Goal: Task Accomplishment & Management: Use online tool/utility

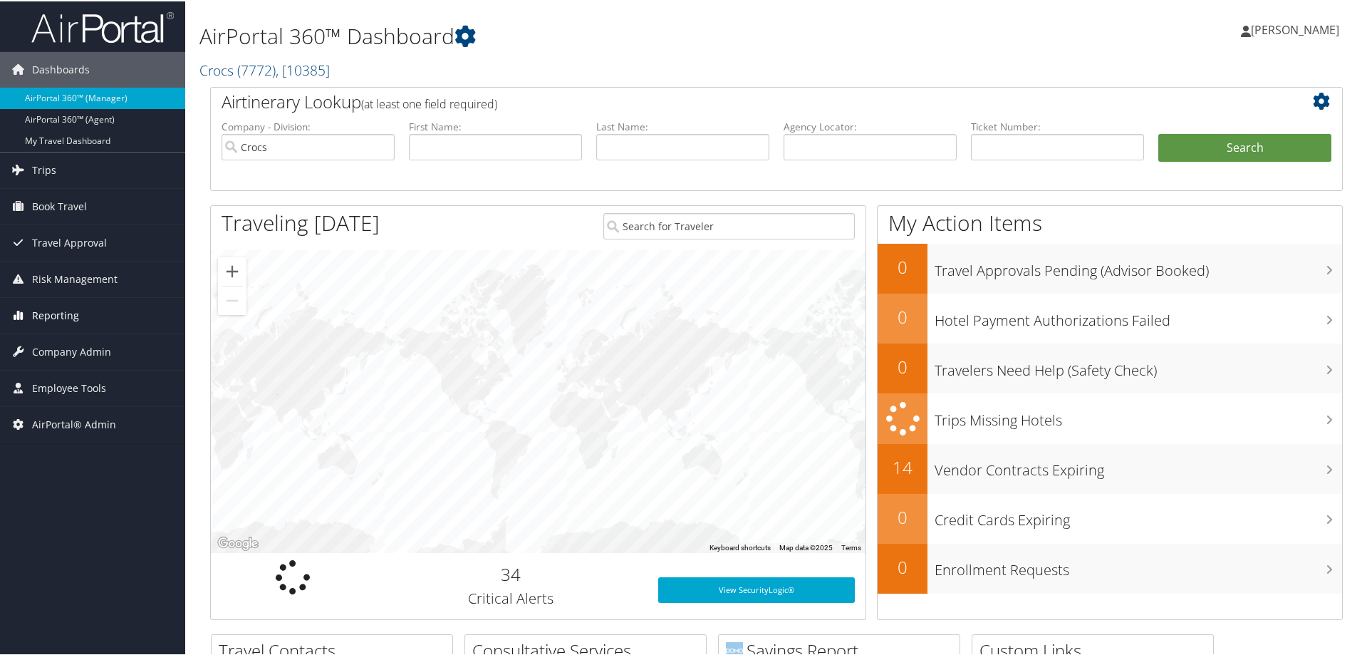
click at [64, 313] on span "Reporting" at bounding box center [55, 314] width 47 height 36
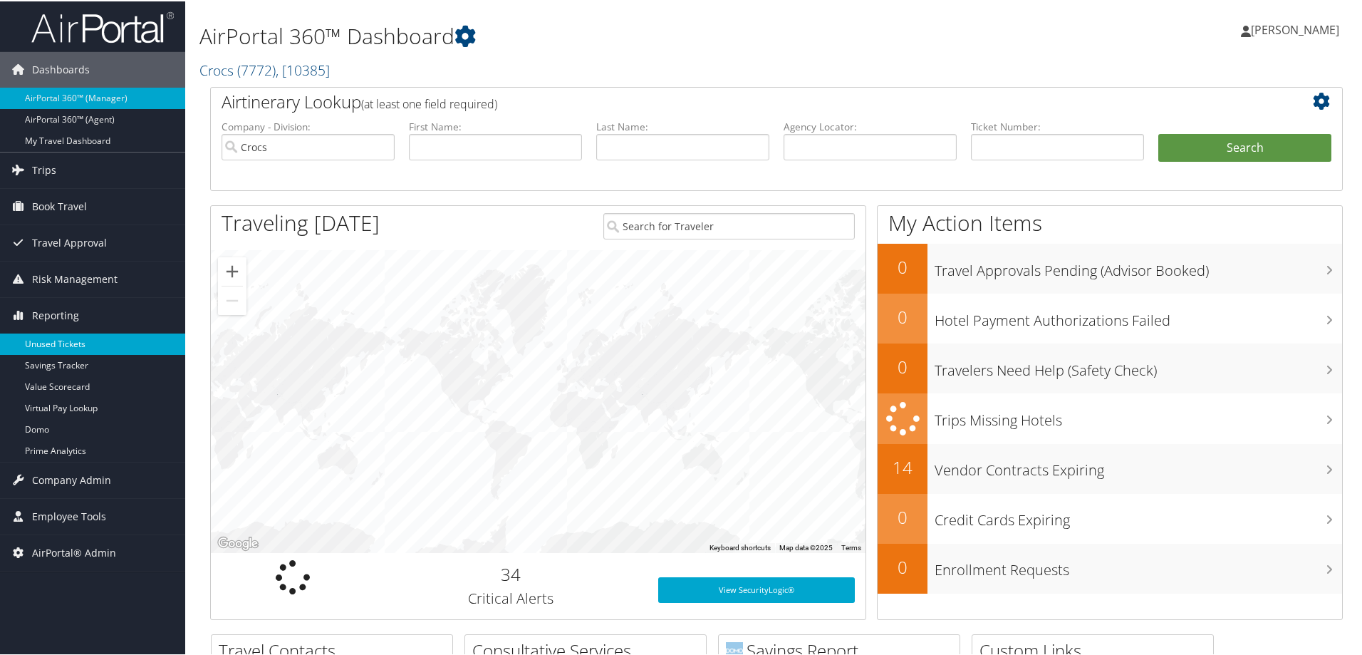
click at [73, 338] on link "Unused Tickets" at bounding box center [92, 342] width 185 height 21
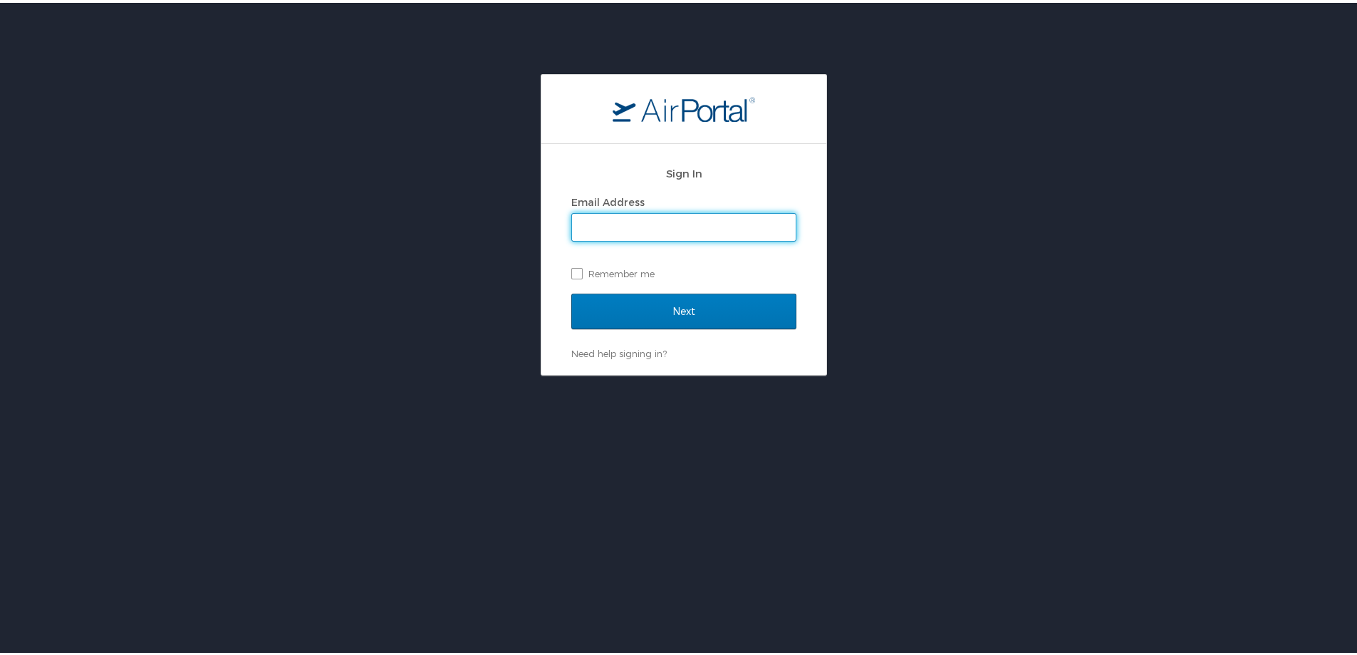
click at [631, 231] on input "Email Address" at bounding box center [684, 224] width 224 height 27
drag, startPoint x: 739, startPoint y: 219, endPoint x: 499, endPoint y: 216, distance: 240.0
click at [499, 216] on div "Sign In Email Address TRENT.SAWYER@CBTRAVEL.COM Remember me Next Need help sign…" at bounding box center [683, 221] width 1367 height 301
type input "trent.sawyer@cbtravel.com"
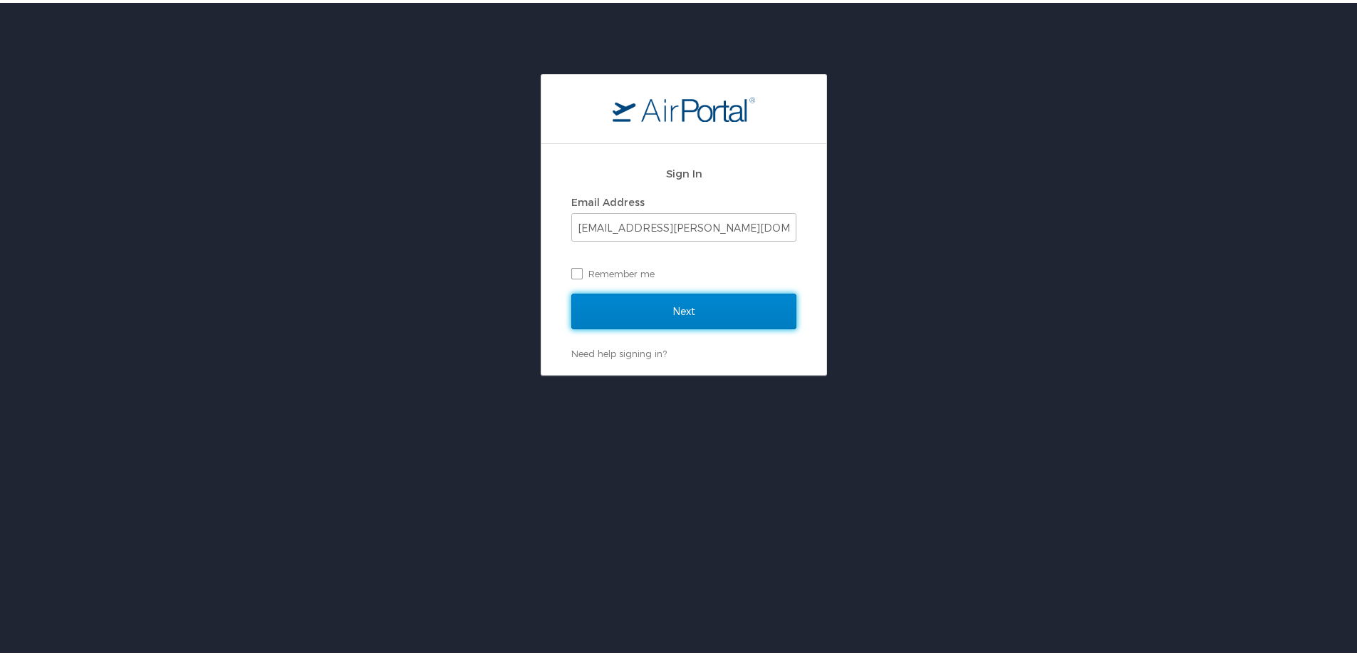
click at [694, 308] on input "Next" at bounding box center [683, 309] width 225 height 36
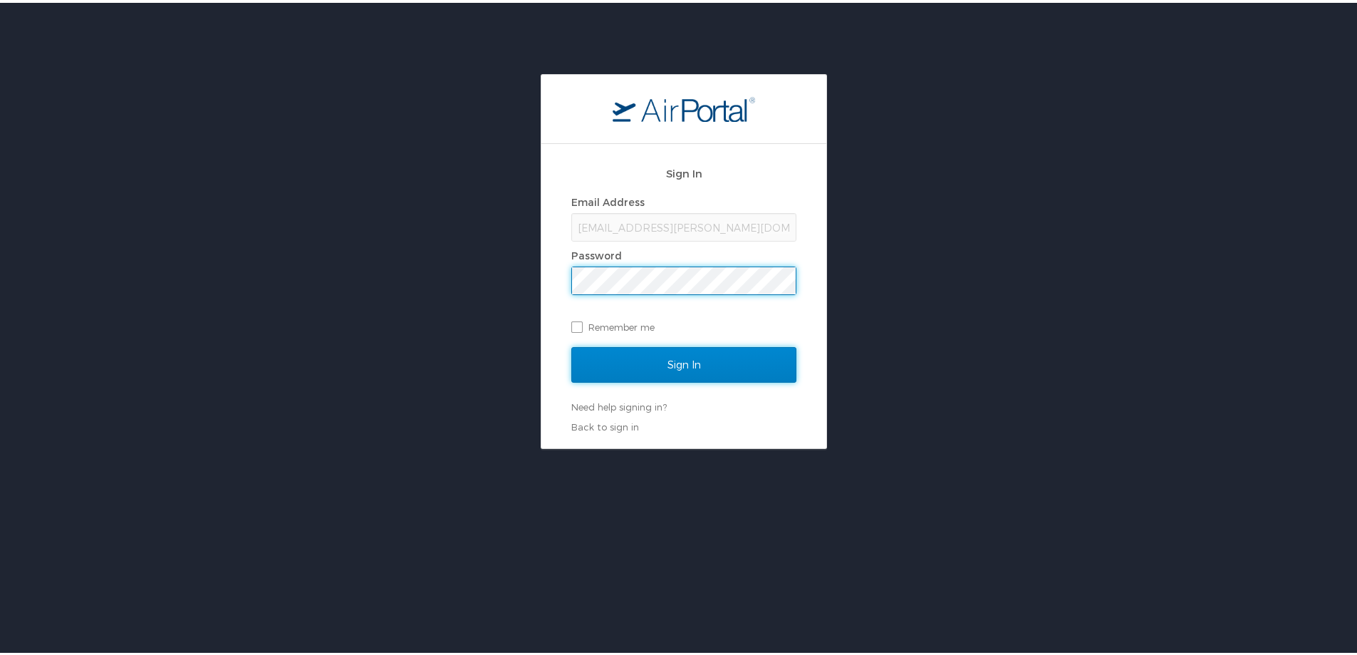
click at [686, 355] on input "Sign In" at bounding box center [683, 362] width 225 height 36
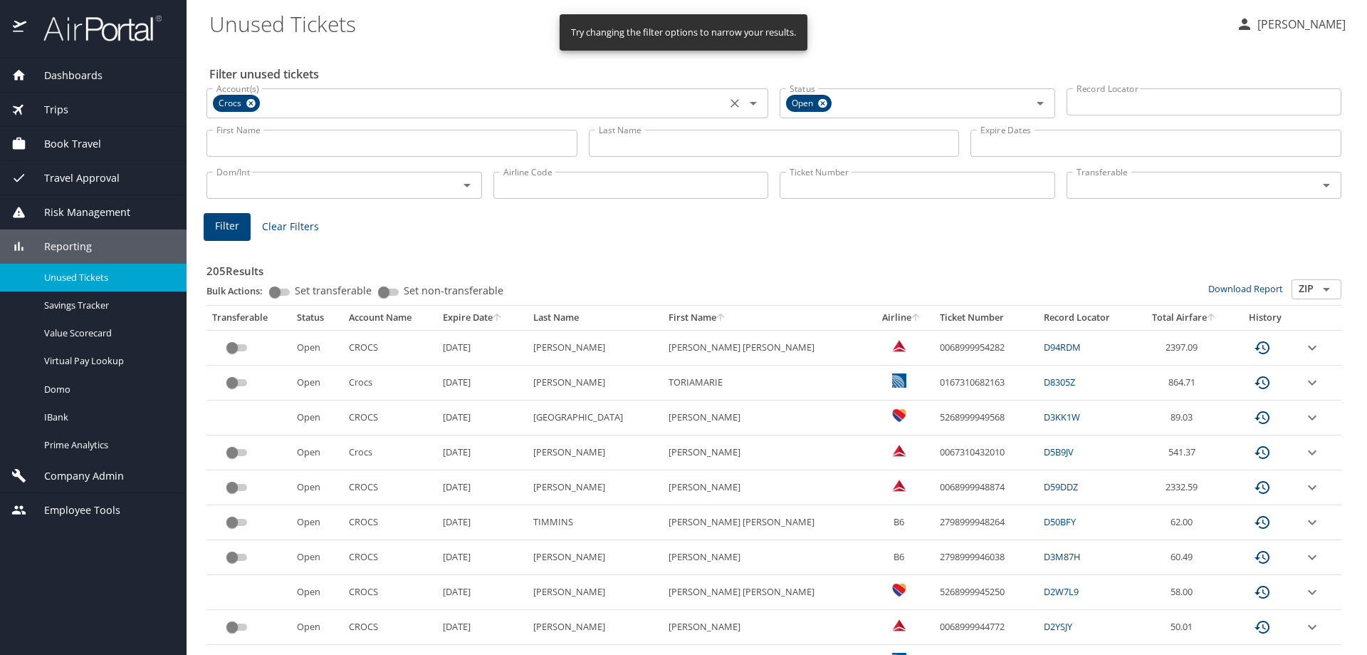
click at [254, 100] on icon at bounding box center [250, 103] width 9 height 9
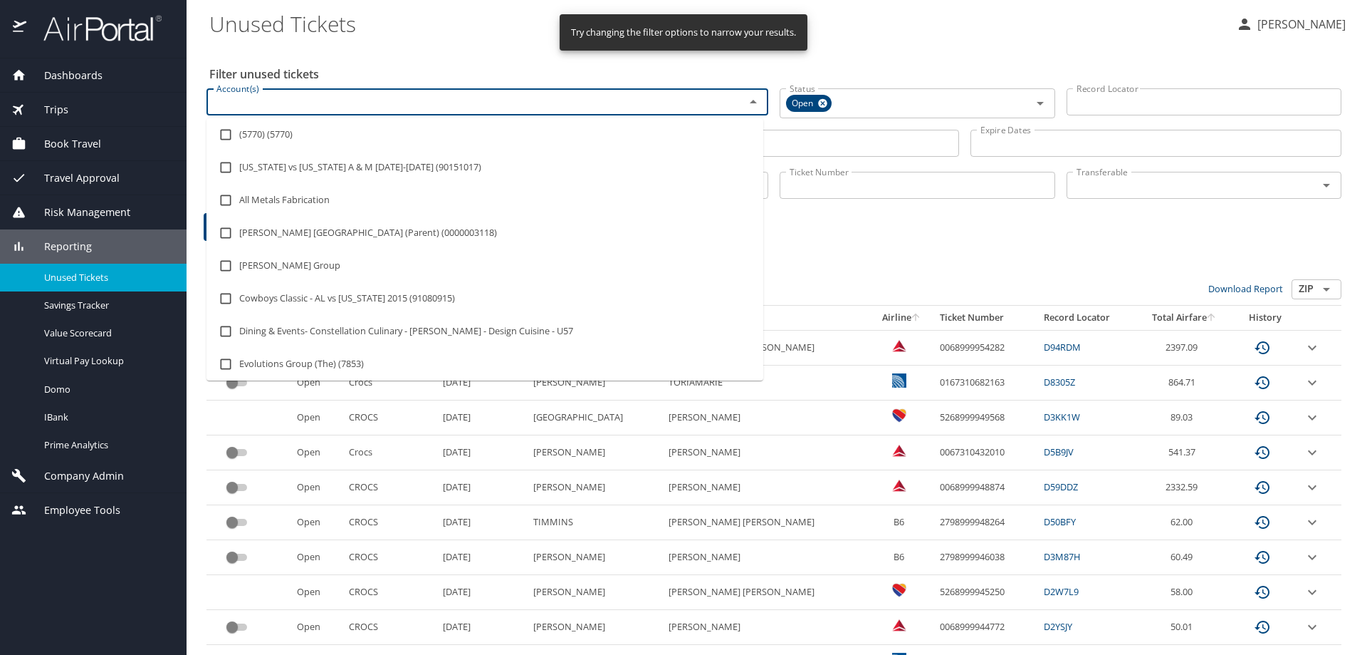
click at [274, 100] on input "Account(s)" at bounding box center [466, 102] width 511 height 19
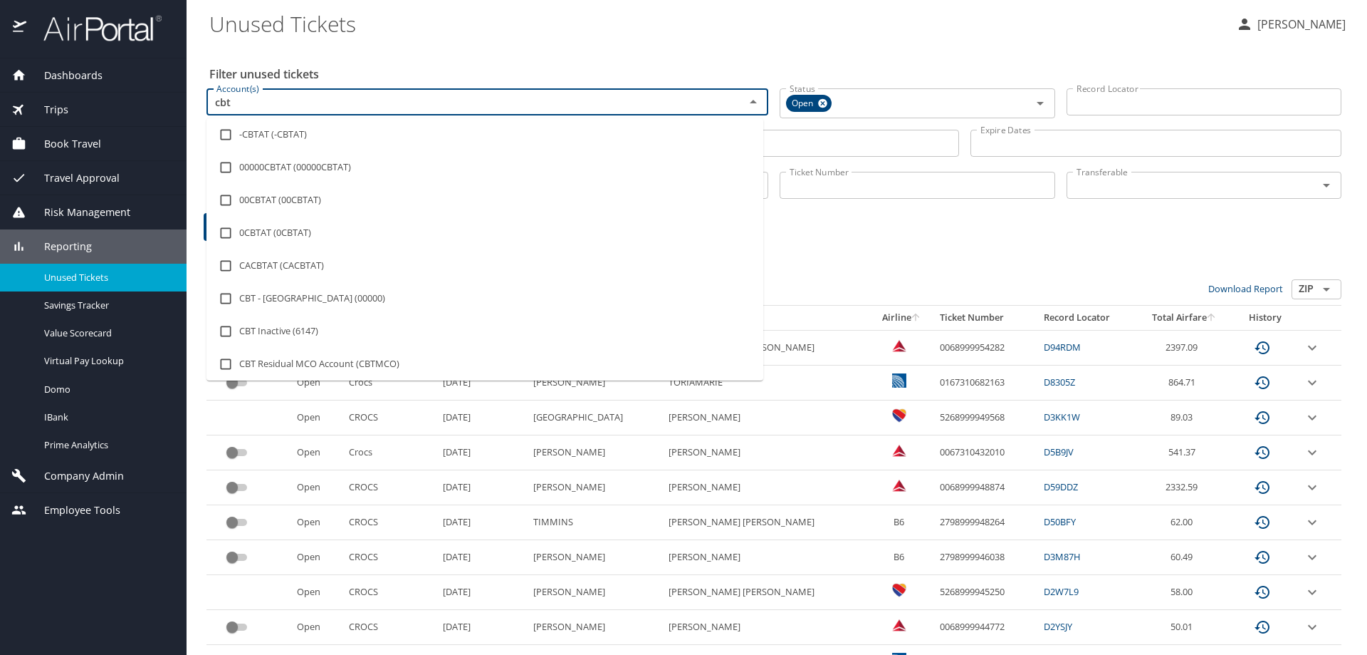
click at [302, 98] on input "cbt" at bounding box center [466, 102] width 511 height 19
type input "c"
click at [410, 69] on h2 "Filter unused tickets" at bounding box center [776, 74] width 1135 height 23
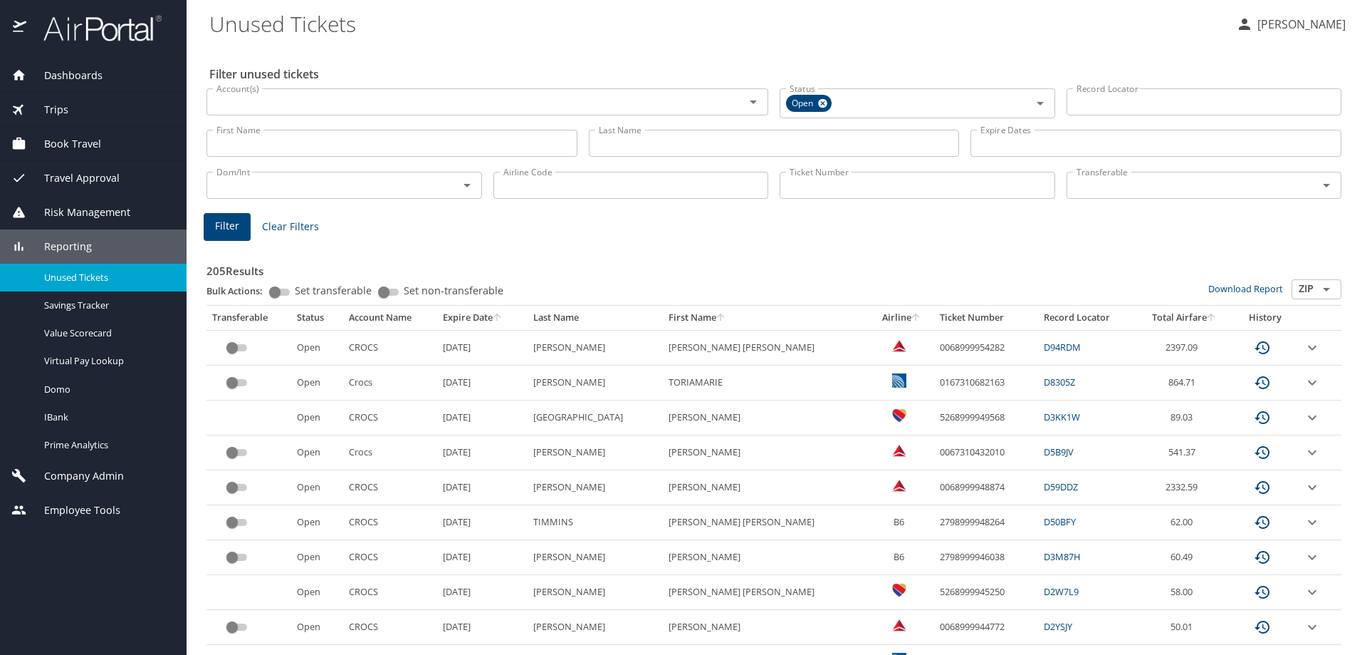
click at [303, 135] on input "First Name" at bounding box center [392, 143] width 371 height 27
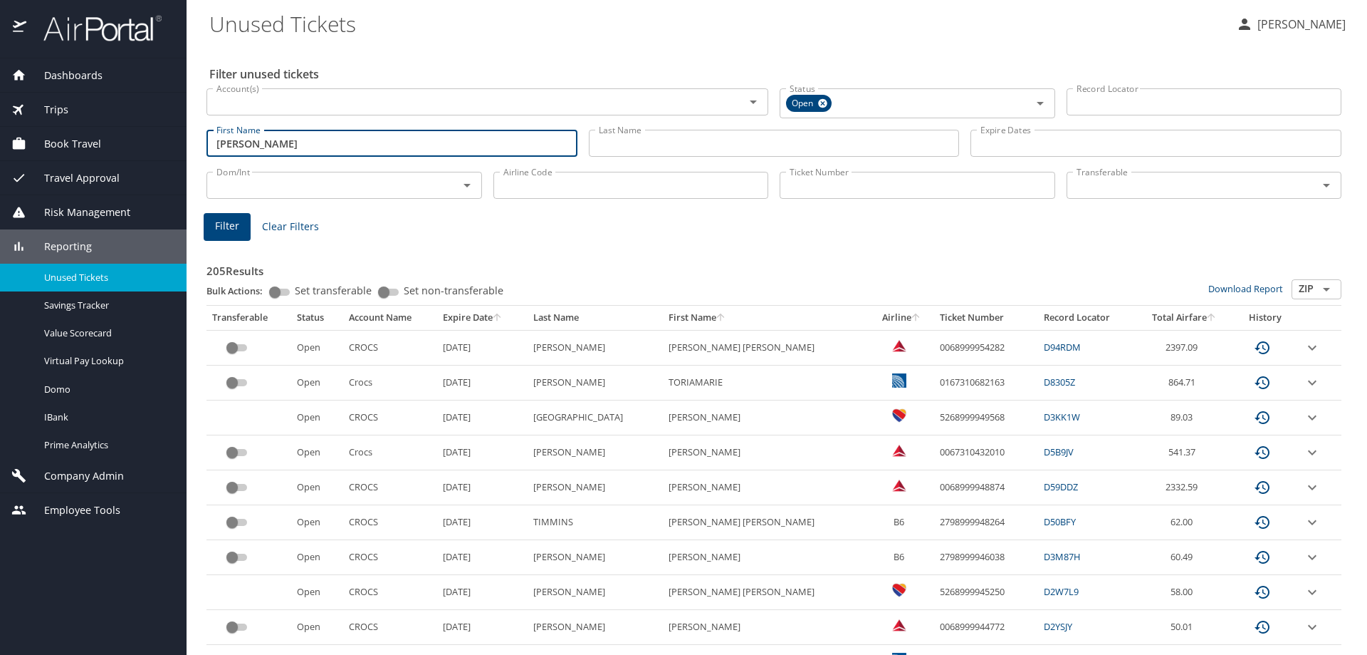
type input "[PERSON_NAME]"
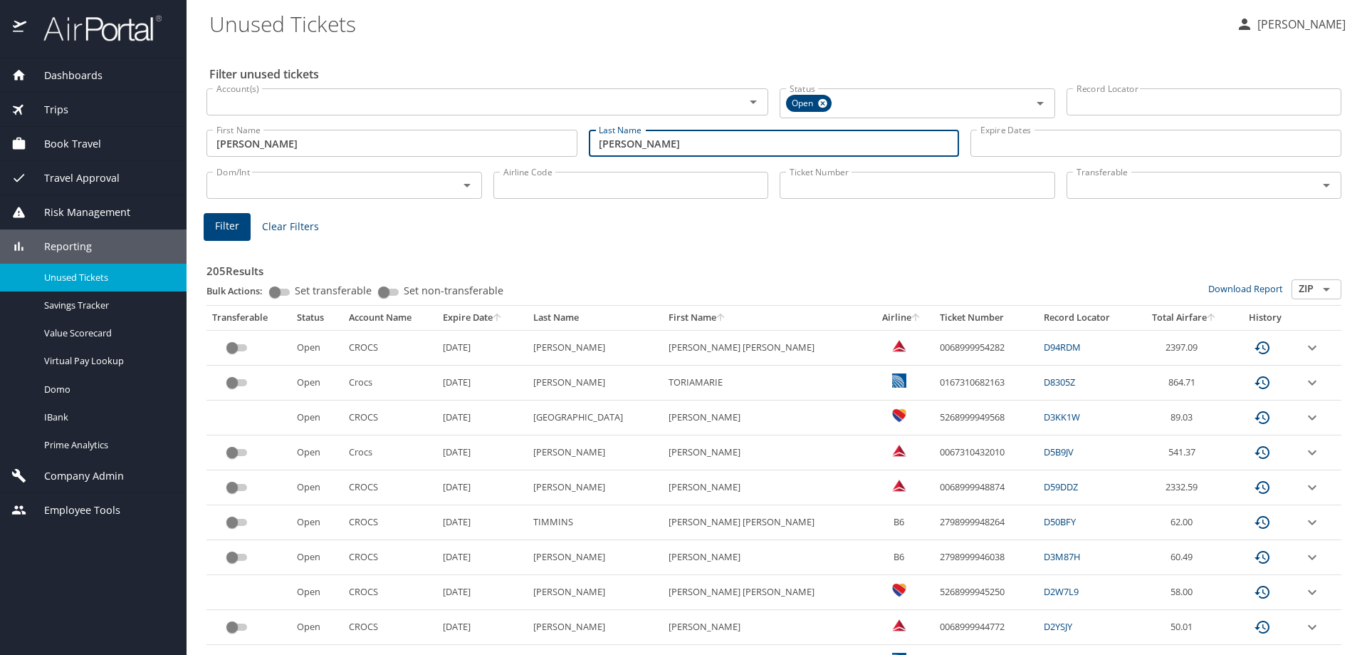
type input "[PERSON_NAME]"
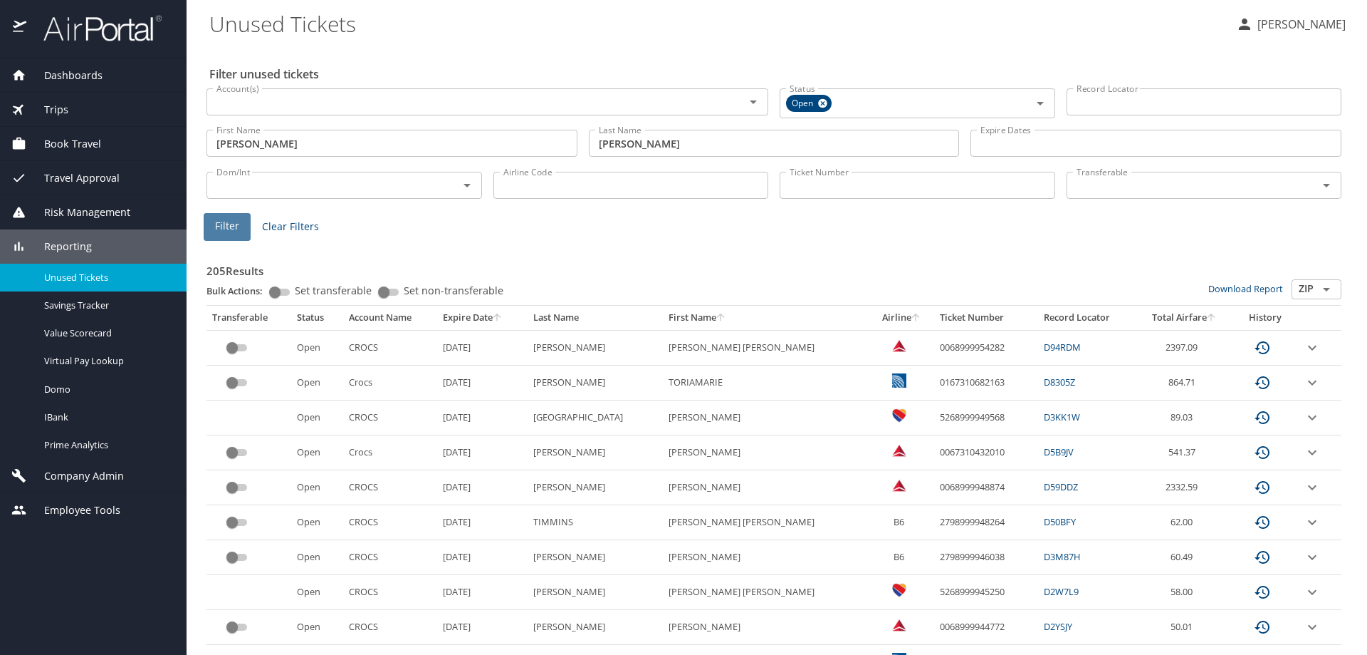
click at [239, 221] on button "Filter" at bounding box center [227, 227] width 47 height 28
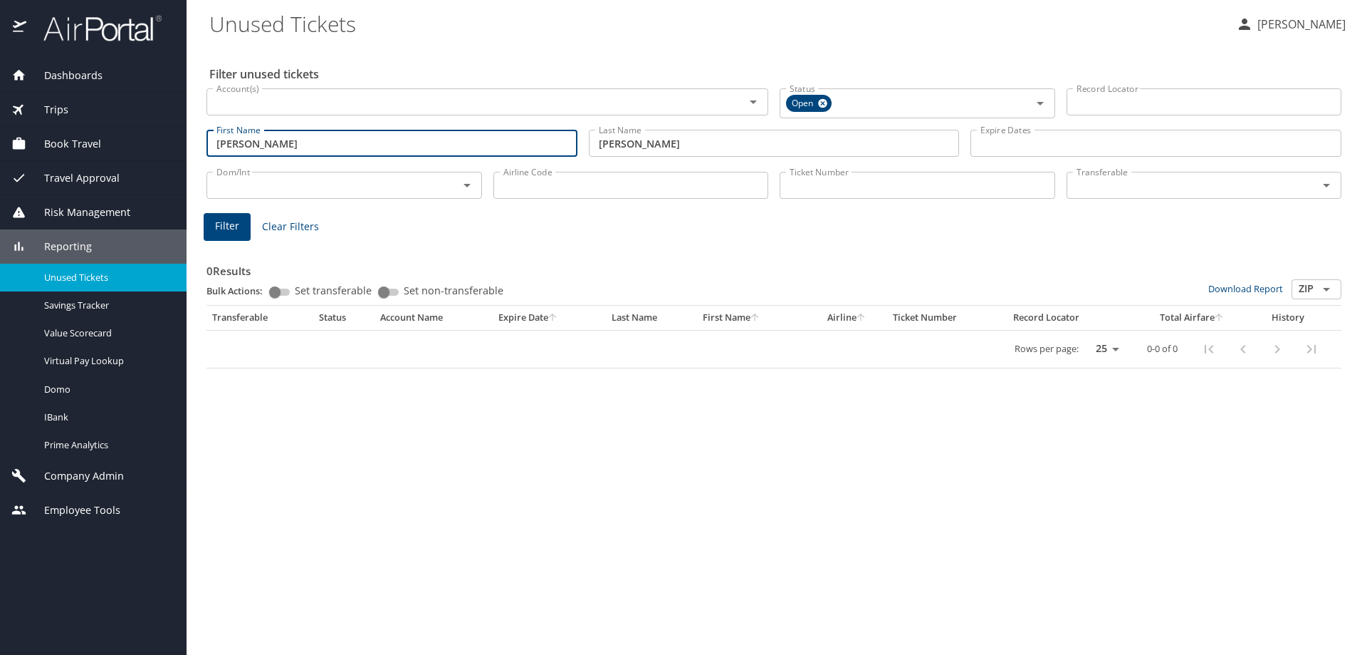
drag, startPoint x: 451, startPoint y: 144, endPoint x: 159, endPoint y: 139, distance: 292.1
click at [159, 139] on div "Dashboards AirPortal 360™ Manager AirPortal 360™ Agent My Travel Dashboard Trip…" at bounding box center [683, 327] width 1367 height 655
click at [223, 230] on span "Filter" at bounding box center [227, 226] width 24 height 18
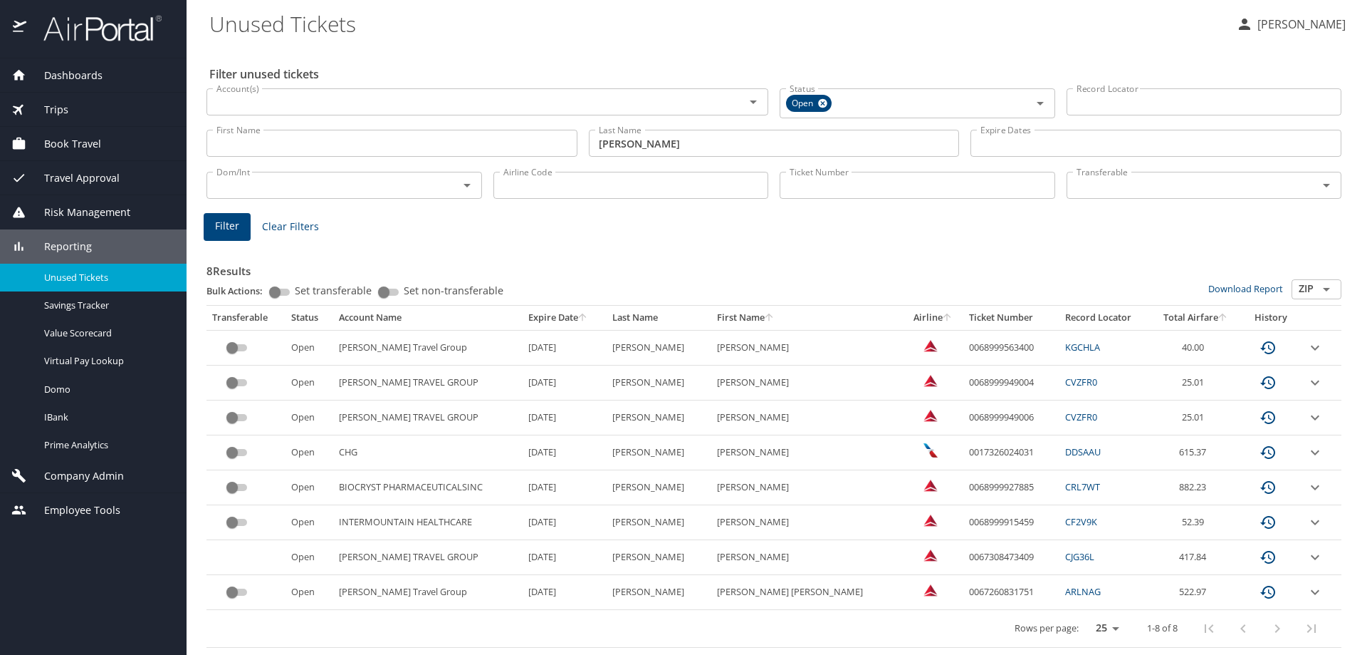
click at [1315, 381] on icon "expand row" at bounding box center [1315, 382] width 9 height 5
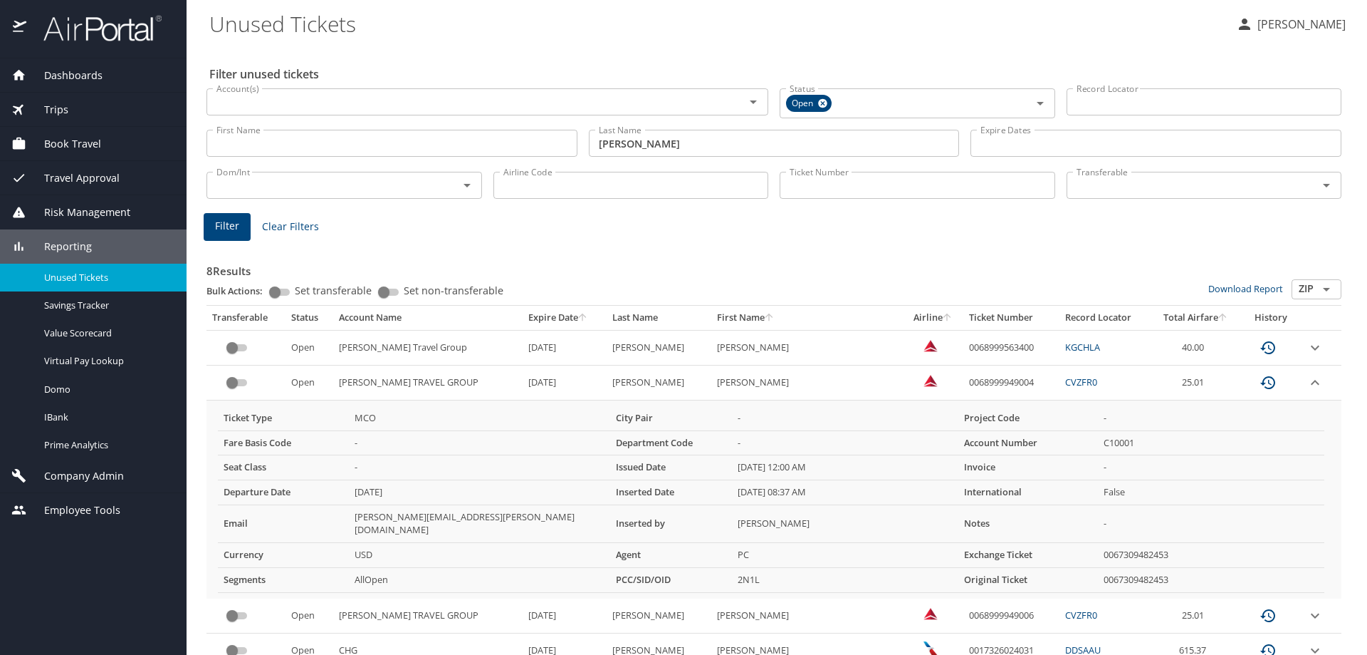
click at [969, 384] on td "0068999949004" at bounding box center [1012, 382] width 96 height 35
copy td "0068999949004"
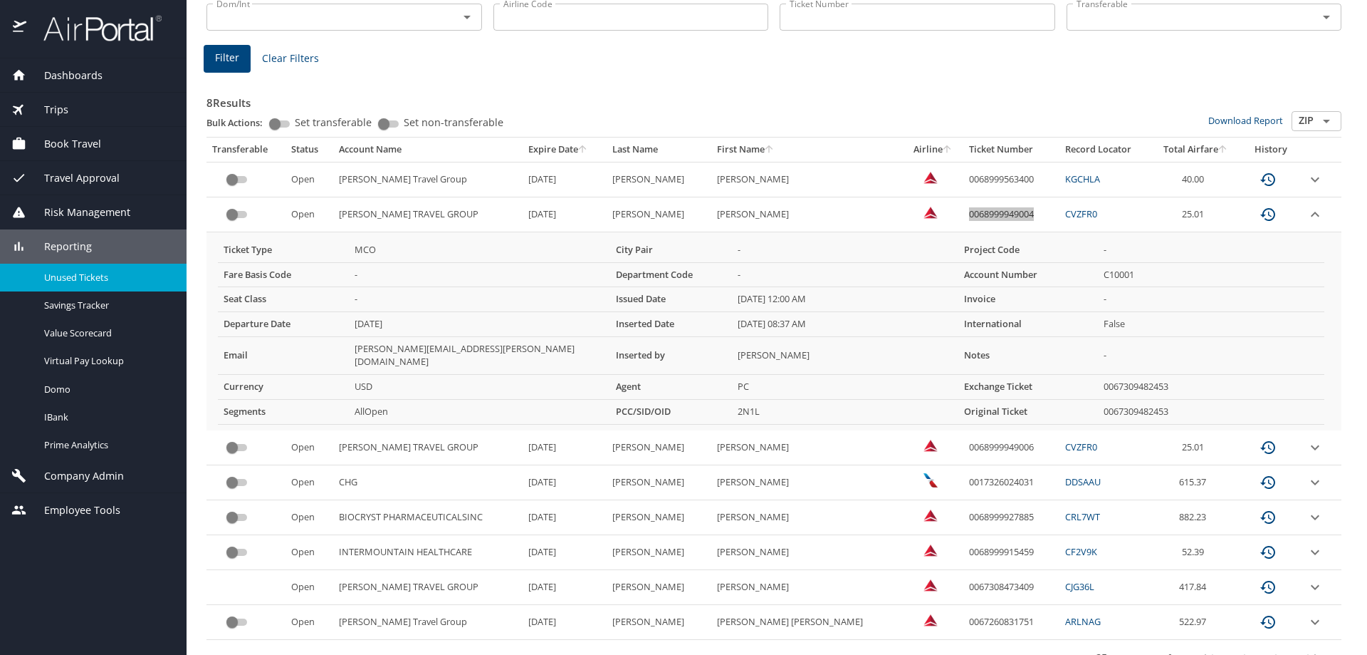
scroll to position [184, 0]
